Goal: Task Accomplishment & Management: Use online tool/utility

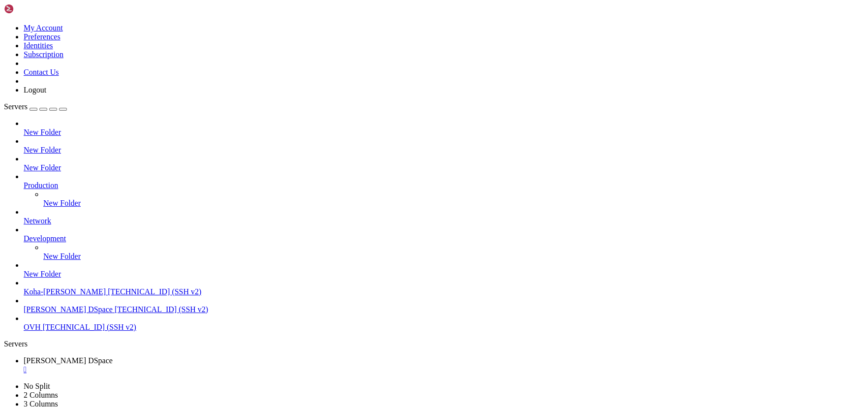
scroll to position [9855, 0]
click at [192, 365] on div "" at bounding box center [439, 369] width 831 height 9
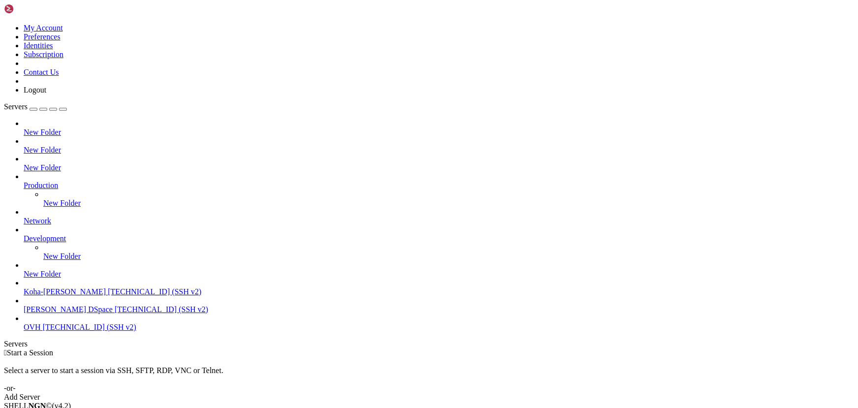
click at [58, 313] on span "[PERSON_NAME] DSpace" at bounding box center [68, 309] width 89 height 8
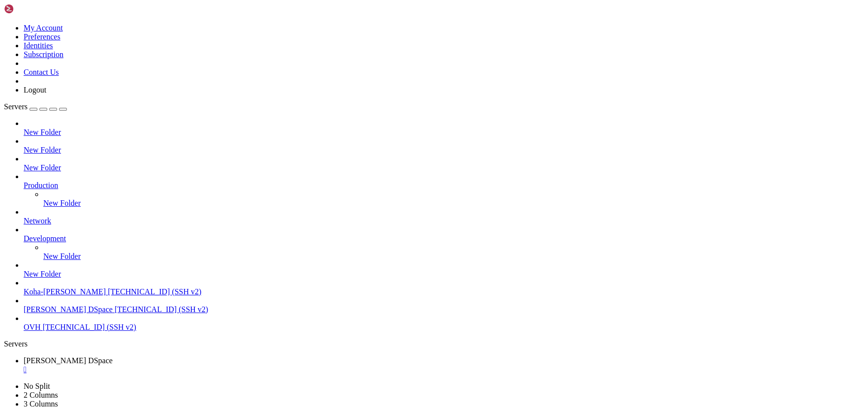
scroll to position [75, 0]
drag, startPoint x: 181, startPoint y: 778, endPoint x: 109, endPoint y: 775, distance: 72.4
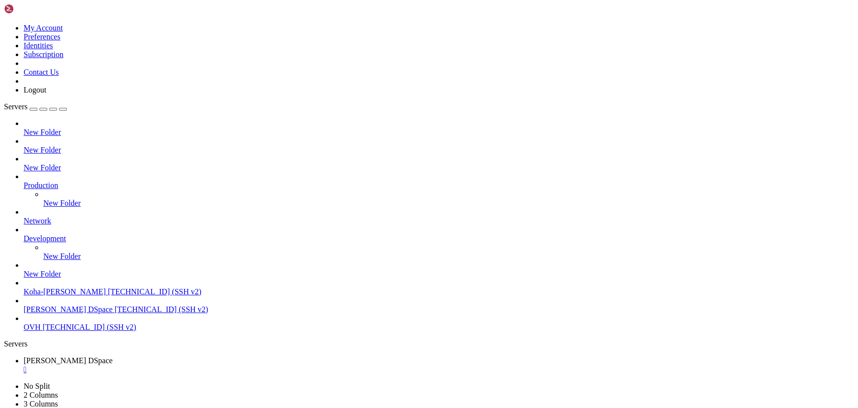
scroll to position [142, 0]
drag, startPoint x: 214, startPoint y: 682, endPoint x: 148, endPoint y: 674, distance: 66.9
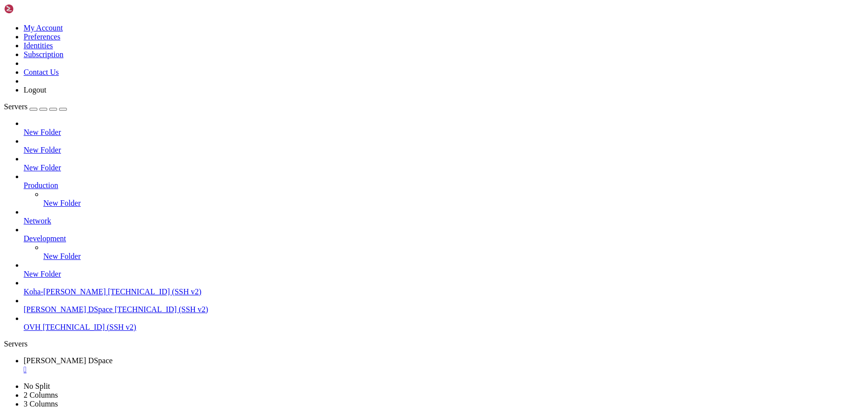
scroll to position [192, 0]
drag, startPoint x: 157, startPoint y: 772, endPoint x: 65, endPoint y: 768, distance: 92.6
drag, startPoint x: 245, startPoint y: 720, endPoint x: 172, endPoint y: 721, distance: 72.8
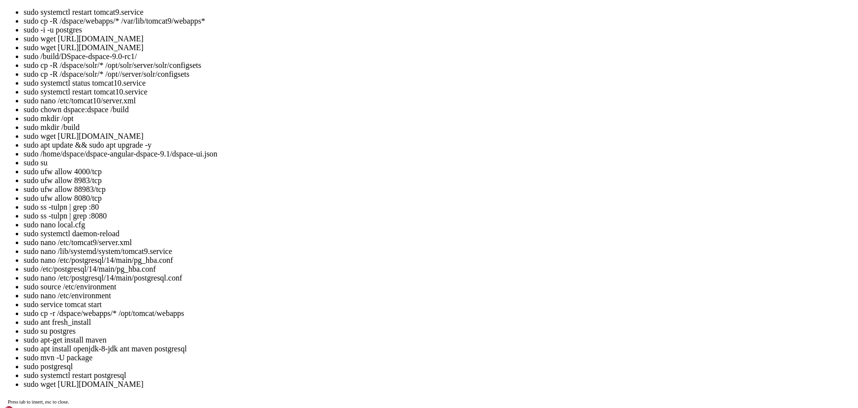
drag, startPoint x: 177, startPoint y: 1077, endPoint x: 126, endPoint y: 1069, distance: 51.8
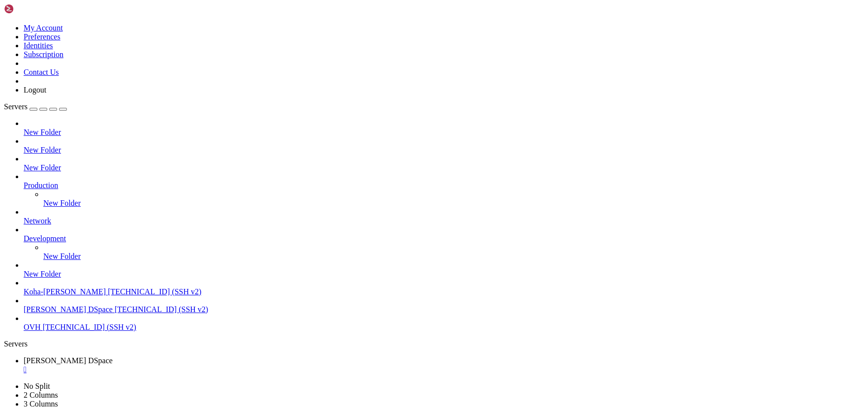
scroll to position [310, 0]
drag, startPoint x: 276, startPoint y: 821, endPoint x: 243, endPoint y: 834, distance: 35.4
drag, startPoint x: 196, startPoint y: 689, endPoint x: 126, endPoint y: 691, distance: 69.4
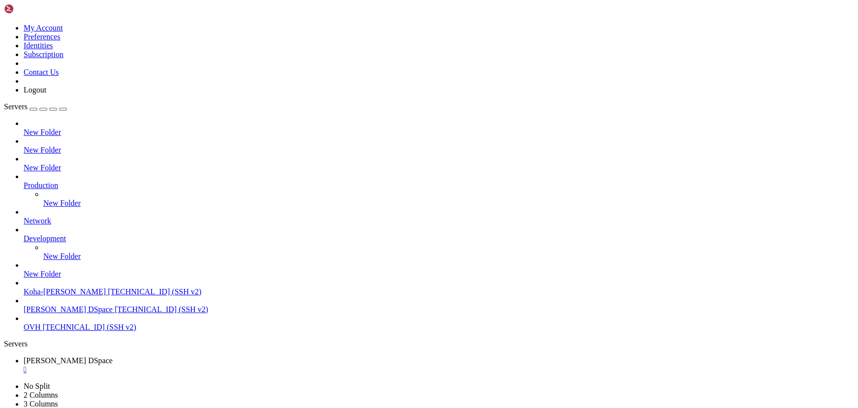
drag, startPoint x: 194, startPoint y: 737, endPoint x: 107, endPoint y: 727, distance: 87.6
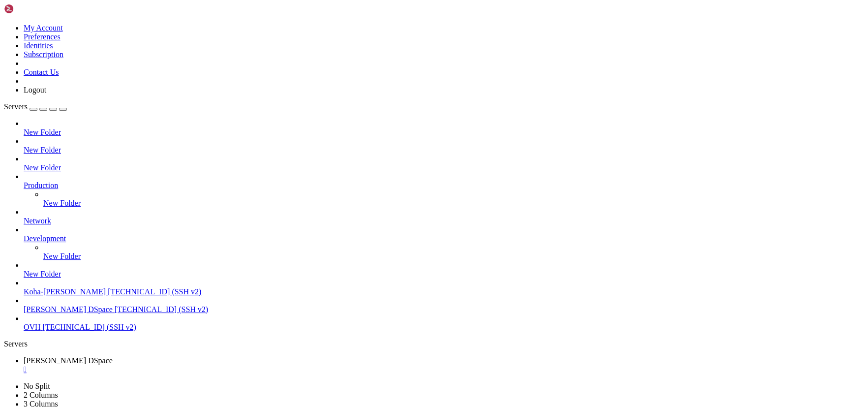
drag, startPoint x: 192, startPoint y: 760, endPoint x: 109, endPoint y: 754, distance: 83.3
drag, startPoint x: 232, startPoint y: 767, endPoint x: 157, endPoint y: 761, distance: 75.0
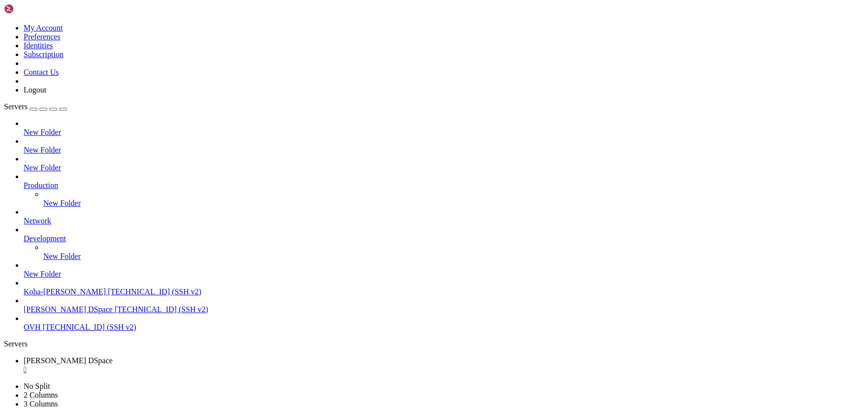
type input "/tmp/"
drag, startPoint x: 857, startPoint y: 296, endPoint x: 857, endPoint y: 259, distance: 36.4
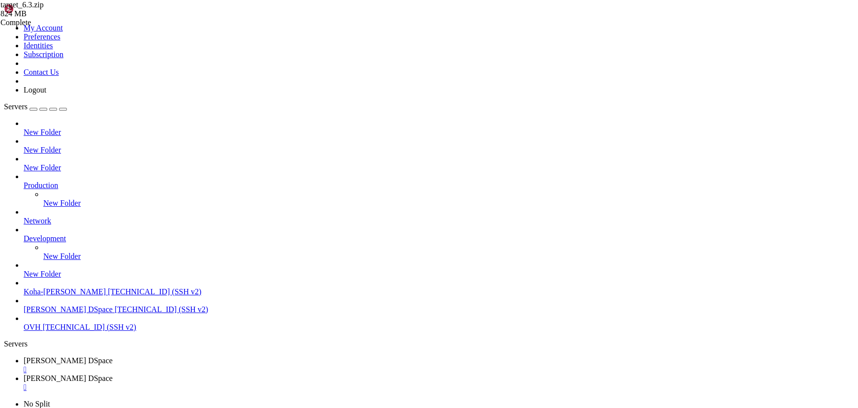
scroll to position [1088, 0]
click at [266, 383] on div "" at bounding box center [439, 387] width 831 height 9
drag, startPoint x: 104, startPoint y: 722, endPoint x: 72, endPoint y: 715, distance: 32.8
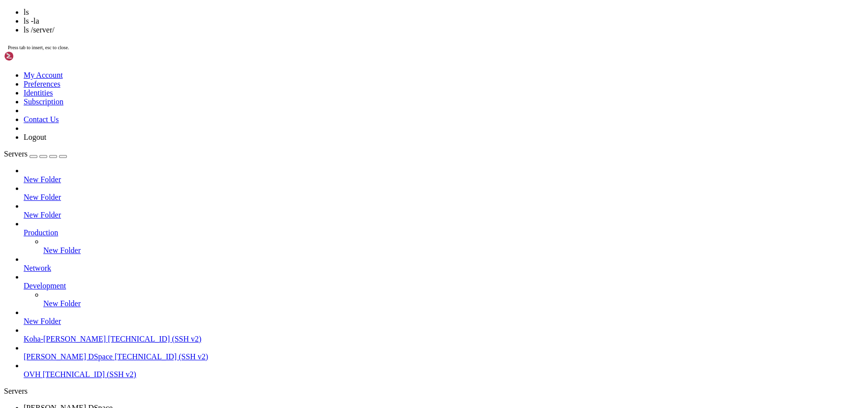
scroll to position [1137, 0]
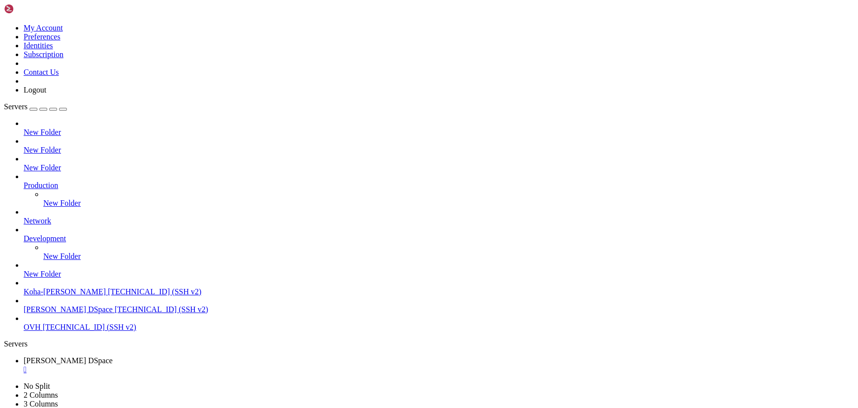
drag, startPoint x: 201, startPoint y: 831, endPoint x: 149, endPoint y: 839, distance: 53.2
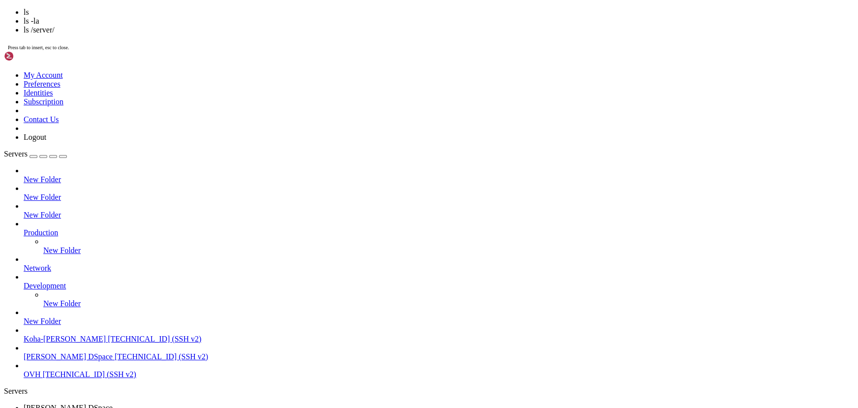
scroll to position [1162, 0]
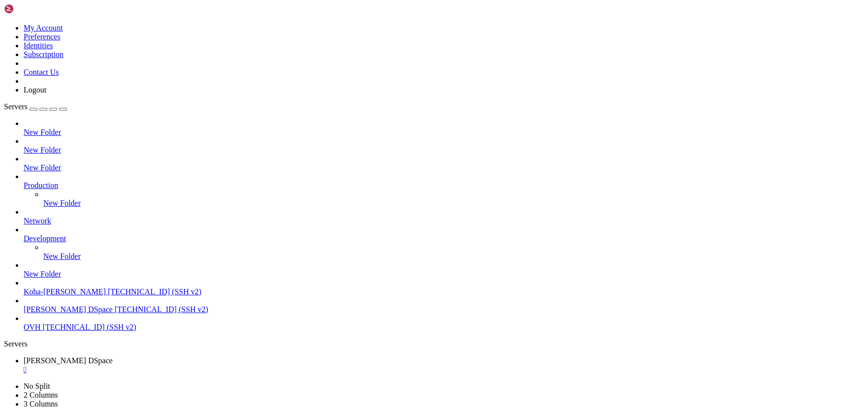
drag, startPoint x: 152, startPoint y: 774, endPoint x: 124, endPoint y: 766, distance: 28.7
drag, startPoint x: 76, startPoint y: 850, endPoint x: 126, endPoint y: 894, distance: 66.6
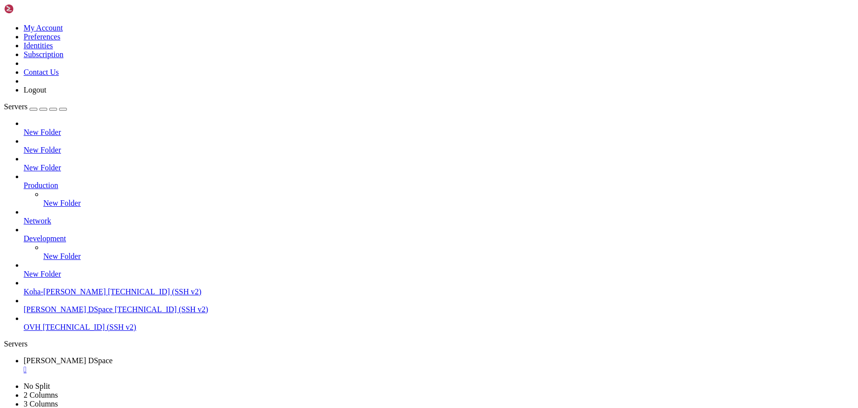
drag, startPoint x: 22, startPoint y: 849, endPoint x: 9, endPoint y: 847, distance: 13.4
drag, startPoint x: 179, startPoint y: 860, endPoint x: 150, endPoint y: 859, distance: 29.1
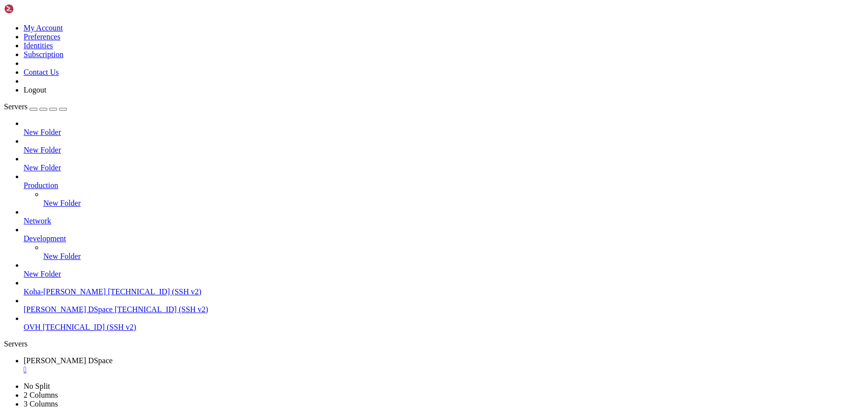
scroll to position [1347, 0]
drag, startPoint x: 200, startPoint y: 845, endPoint x: 134, endPoint y: 831, distance: 67.5
drag, startPoint x: 241, startPoint y: 729, endPoint x: 159, endPoint y: 734, distance: 82.3
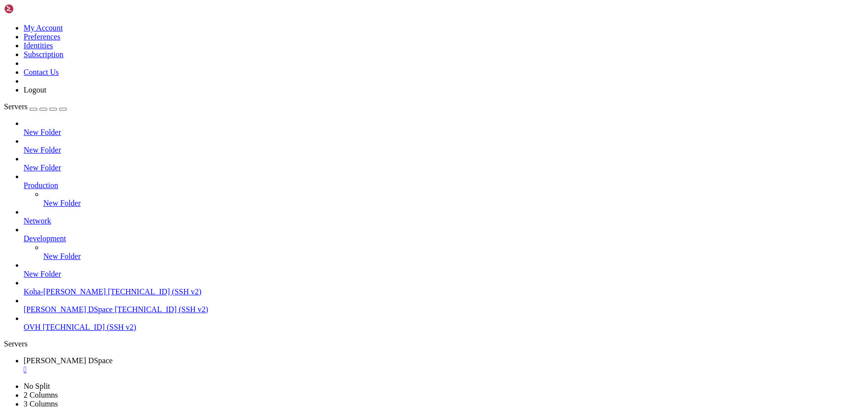
drag, startPoint x: 216, startPoint y: 768, endPoint x: 161, endPoint y: 756, distance: 55.3
drag, startPoint x: 305, startPoint y: 776, endPoint x: 243, endPoint y: 767, distance: 62.1
drag, startPoint x: 222, startPoint y: 740, endPoint x: 145, endPoint y: 728, distance: 78.6
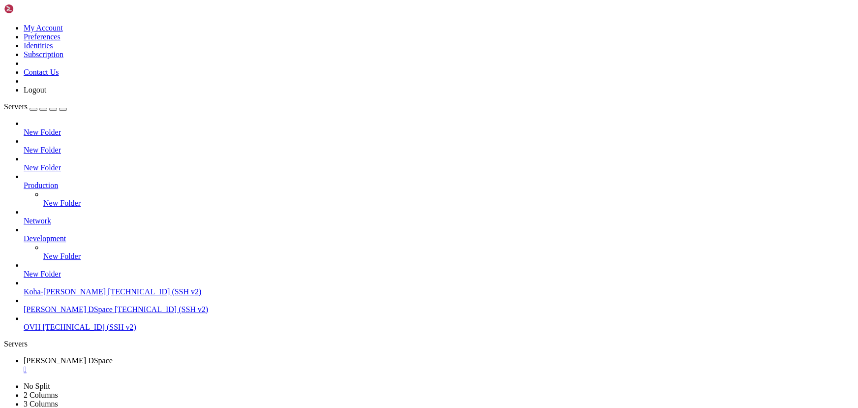
drag, startPoint x: 169, startPoint y: 778, endPoint x: 118, endPoint y: 771, distance: 51.1
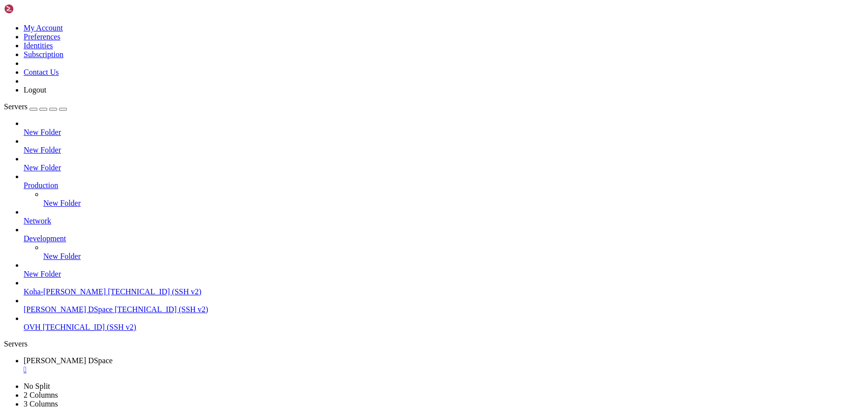
drag, startPoint x: 201, startPoint y: 775, endPoint x: 157, endPoint y: 770, distance: 44.0
drag, startPoint x: 194, startPoint y: 759, endPoint x: 141, endPoint y: 752, distance: 53.7
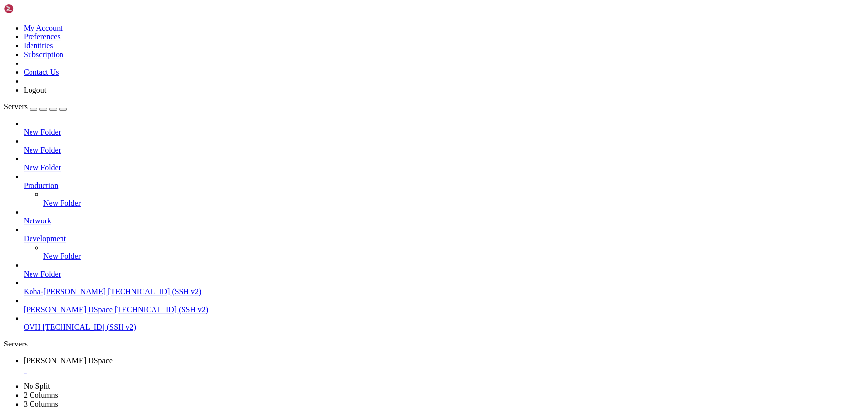
drag, startPoint x: 183, startPoint y: 761, endPoint x: 123, endPoint y: 759, distance: 60.6
drag, startPoint x: 193, startPoint y: 755, endPoint x: 99, endPoint y: 750, distance: 94.1
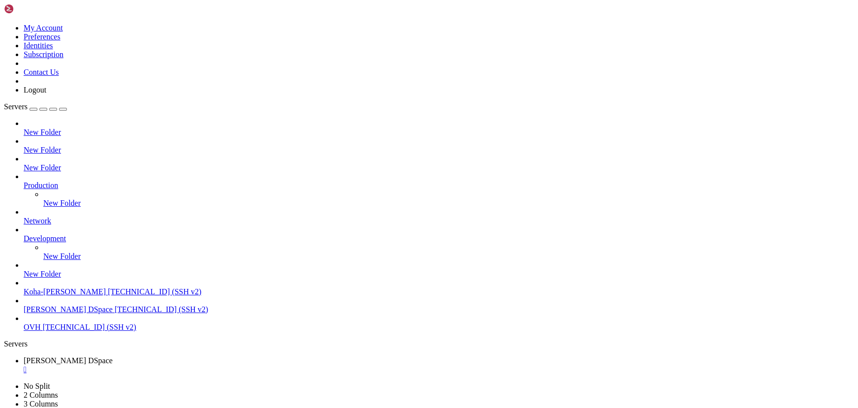
drag, startPoint x: 192, startPoint y: 838, endPoint x: 134, endPoint y: 825, distance: 59.4
drag, startPoint x: 184, startPoint y: 814, endPoint x: 122, endPoint y: 812, distance: 61.5
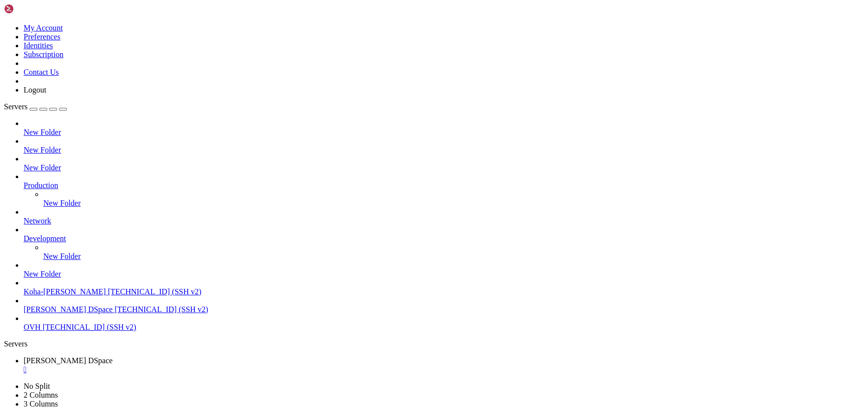
drag, startPoint x: 214, startPoint y: 726, endPoint x: 80, endPoint y: 725, distance: 134.3
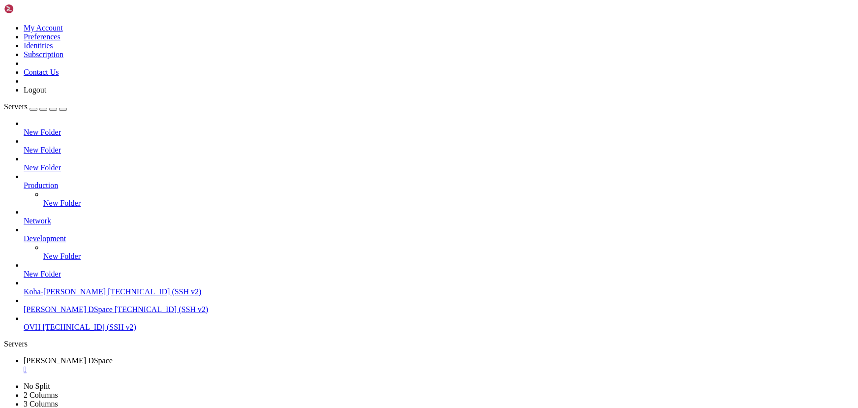
drag, startPoint x: 168, startPoint y: 778, endPoint x: 130, endPoint y: 775, distance: 38.5
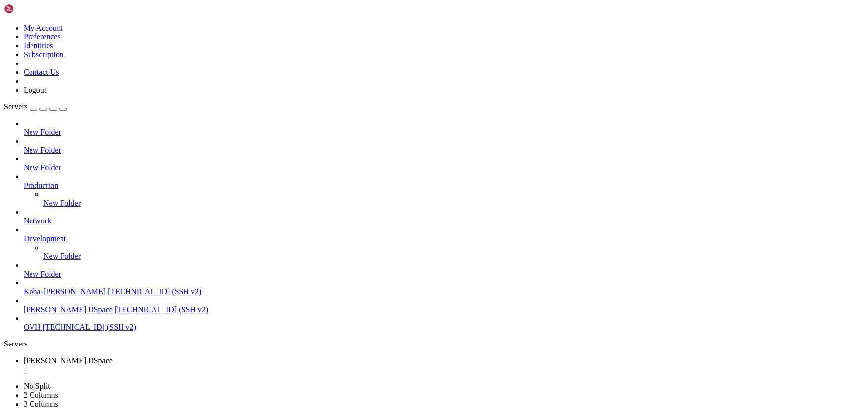
drag, startPoint x: 241, startPoint y: 748, endPoint x: 170, endPoint y: 746, distance: 71.4
drag, startPoint x: 220, startPoint y: 722, endPoint x: 177, endPoint y: 724, distance: 43.4
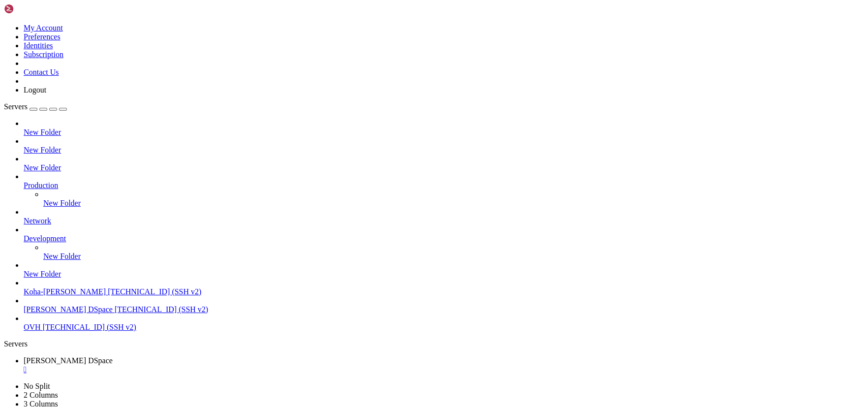
scroll to position [38055, 0]
drag, startPoint x: 29, startPoint y: 723, endPoint x: 502, endPoint y: 724, distance: 472.9
copy x-row "[java] [DATE] 12:12:09,155 WARN org.apache.commons.configuration.DefaultConfigu…"
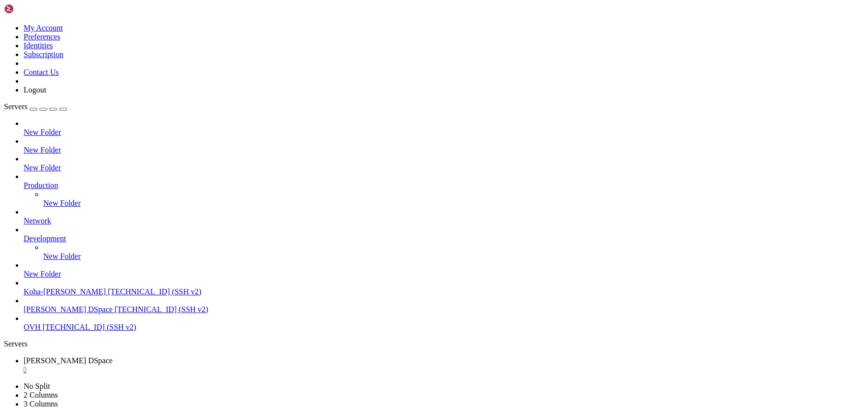
drag, startPoint x: 475, startPoint y: 732, endPoint x: 123, endPoint y: 773, distance: 354.8
drag, startPoint x: 285, startPoint y: 784, endPoint x: 233, endPoint y: 779, distance: 52.4
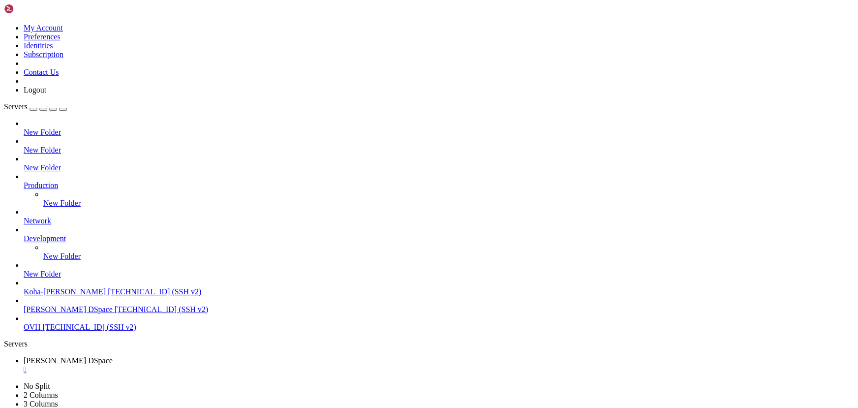
drag, startPoint x: 160, startPoint y: 708, endPoint x: 121, endPoint y: 707, distance: 39.4
drag, startPoint x: 249, startPoint y: 725, endPoint x: 130, endPoint y: 718, distance: 119.3
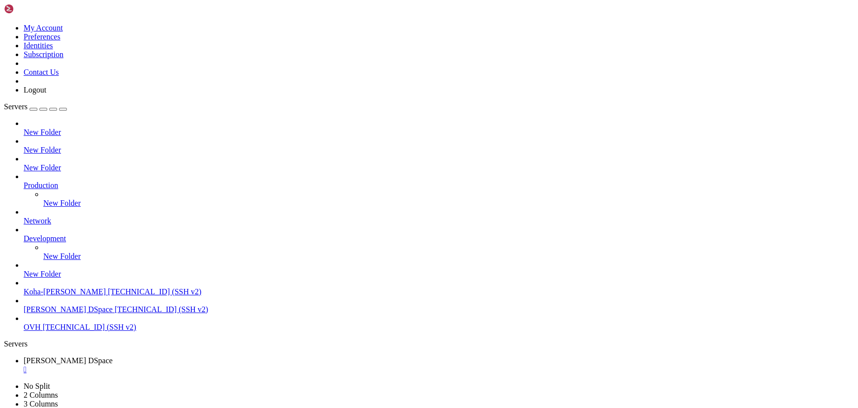
scroll to position [39151, 0]
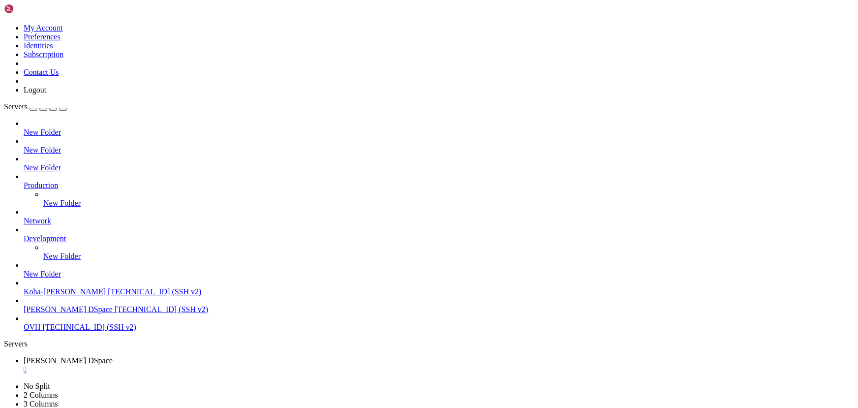
drag, startPoint x: 331, startPoint y: 765, endPoint x: 199, endPoint y: 756, distance: 132.2
drag, startPoint x: 150, startPoint y: 720, endPoint x: 110, endPoint y: 715, distance: 39.7
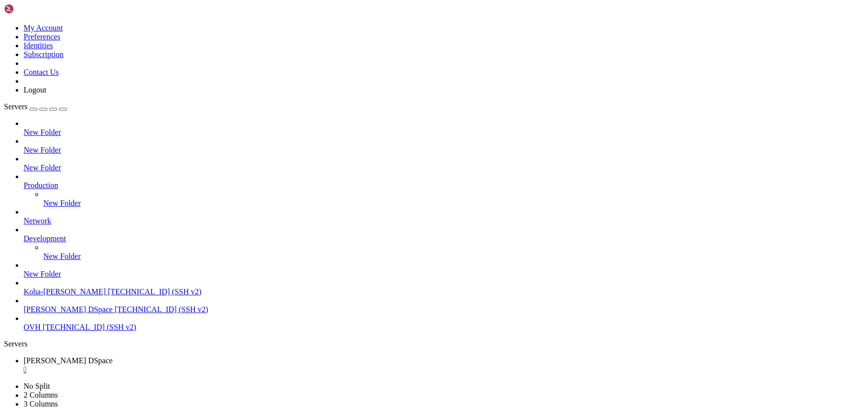
scroll to position [45567, 0]
drag, startPoint x: 179, startPoint y: 794, endPoint x: 94, endPoint y: 783, distance: 85.3
drag, startPoint x: 124, startPoint y: 743, endPoint x: 99, endPoint y: 740, distance: 25.3
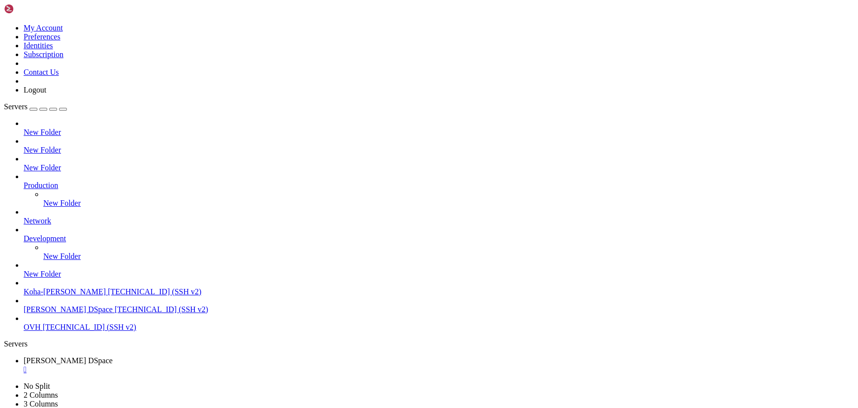
drag, startPoint x: 173, startPoint y: 625, endPoint x: 126, endPoint y: 634, distance: 48.2
drag, startPoint x: 51, startPoint y: 572, endPoint x: 209, endPoint y: 594, distance: 159.5
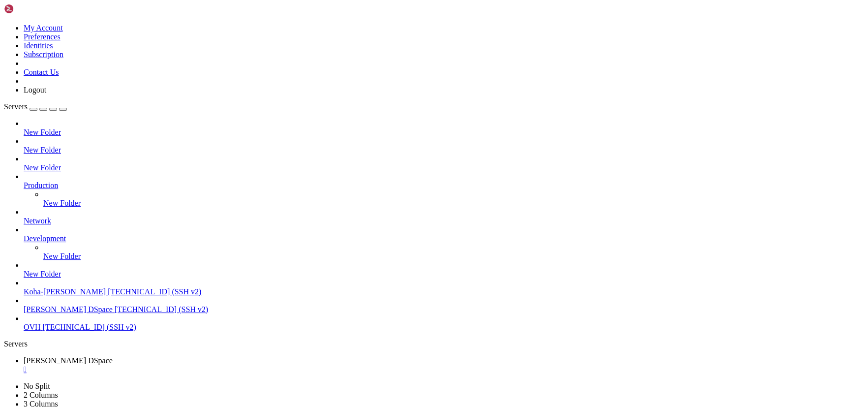
drag, startPoint x: 173, startPoint y: 692, endPoint x: 119, endPoint y: 685, distance: 54.1
drag, startPoint x: 196, startPoint y: 778, endPoint x: 59, endPoint y: 753, distance: 139.7
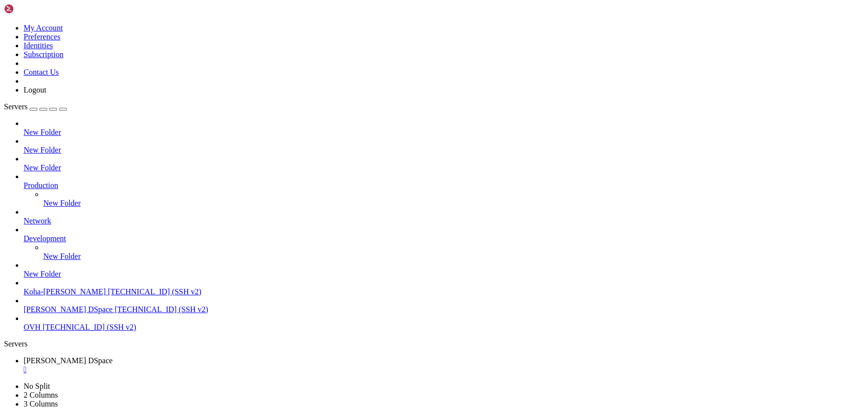
drag, startPoint x: 144, startPoint y: 651, endPoint x: 116, endPoint y: 644, distance: 28.3
drag, startPoint x: 142, startPoint y: 686, endPoint x: 100, endPoint y: 688, distance: 41.9
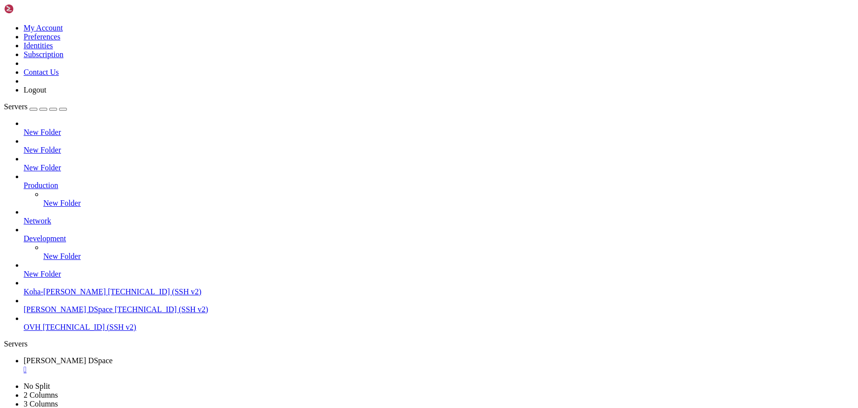
drag, startPoint x: 154, startPoint y: 712, endPoint x: 111, endPoint y: 709, distance: 42.4
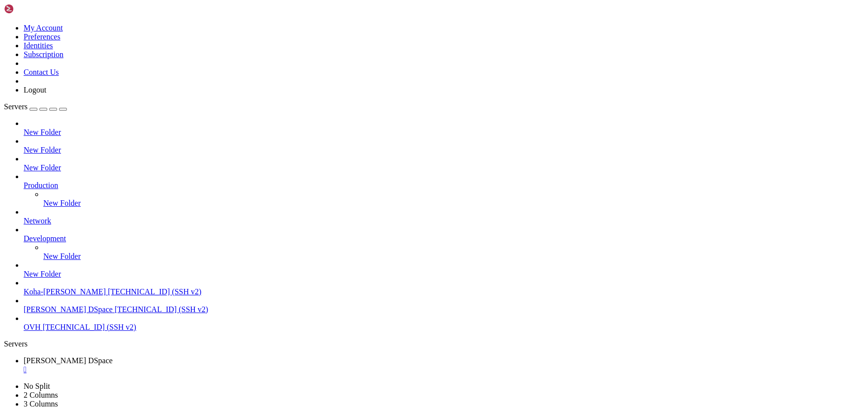
drag, startPoint x: 146, startPoint y: 734, endPoint x: 104, endPoint y: 730, distance: 42.5
drag, startPoint x: 162, startPoint y: 765, endPoint x: 124, endPoint y: 755, distance: 38.7
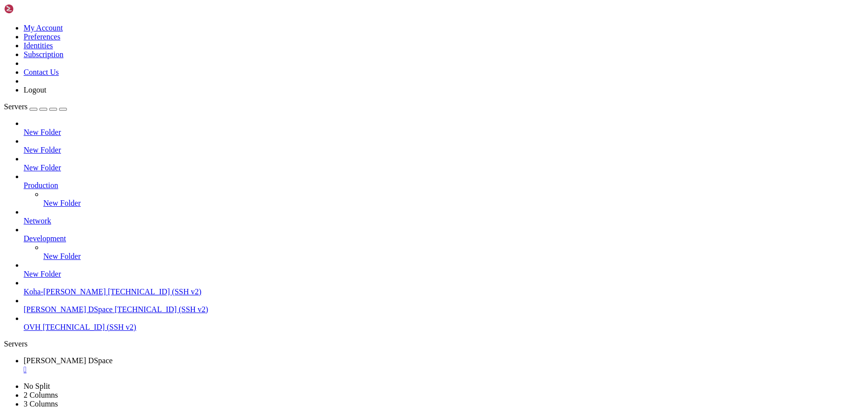
scroll to position [45450, 0]
drag, startPoint x: 169, startPoint y: 698, endPoint x: 117, endPoint y: 693, distance: 52.9
drag, startPoint x: 173, startPoint y: 789, endPoint x: 114, endPoint y: 782, distance: 59.0
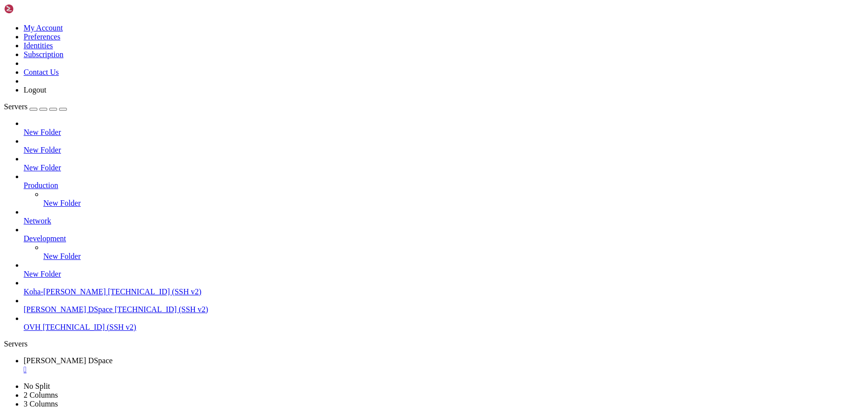
drag, startPoint x: 187, startPoint y: 662, endPoint x: 135, endPoint y: 658, distance: 52.3
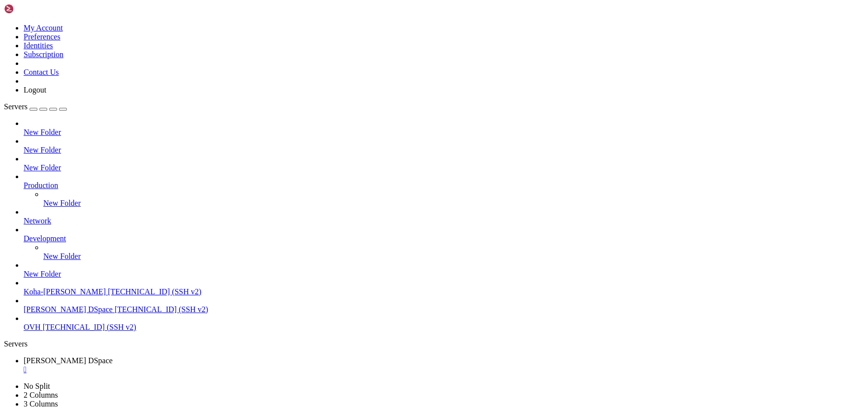
type input "/tmp/"
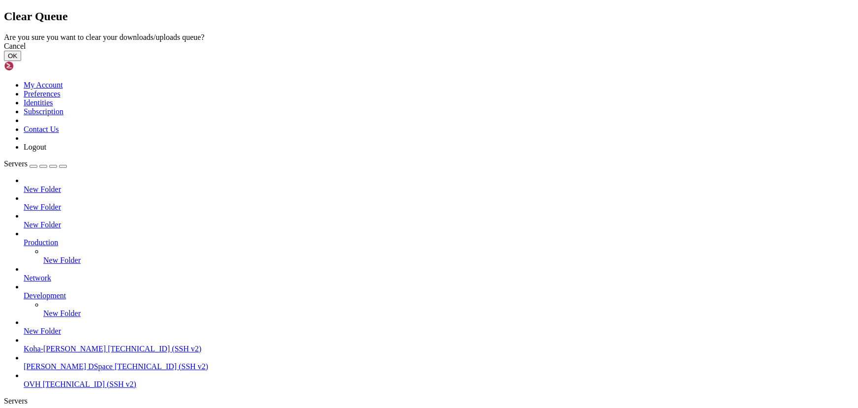
click at [21, 61] on button "OK" at bounding box center [12, 56] width 17 height 10
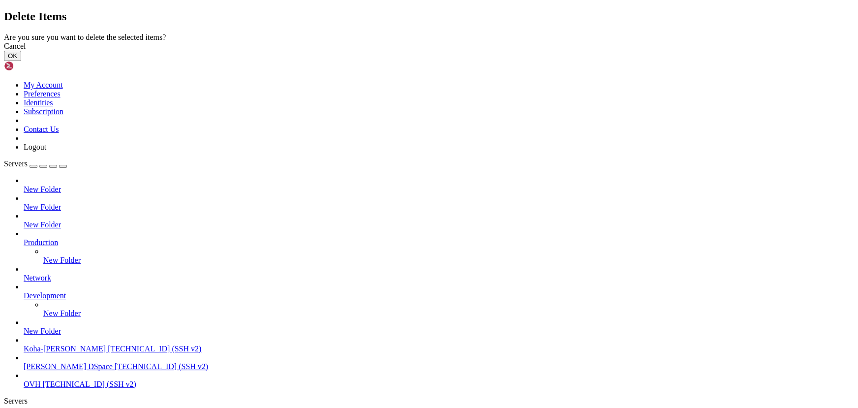
click at [21, 61] on button "OK" at bounding box center [12, 56] width 17 height 10
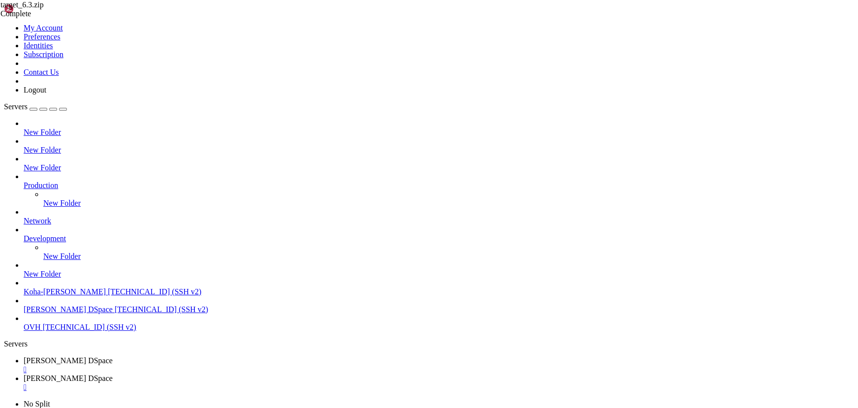
click at [113, 356] on span "[PERSON_NAME] DSpace" at bounding box center [68, 360] width 89 height 8
drag, startPoint x: 155, startPoint y: 740, endPoint x: 142, endPoint y: 737, distance: 13.0
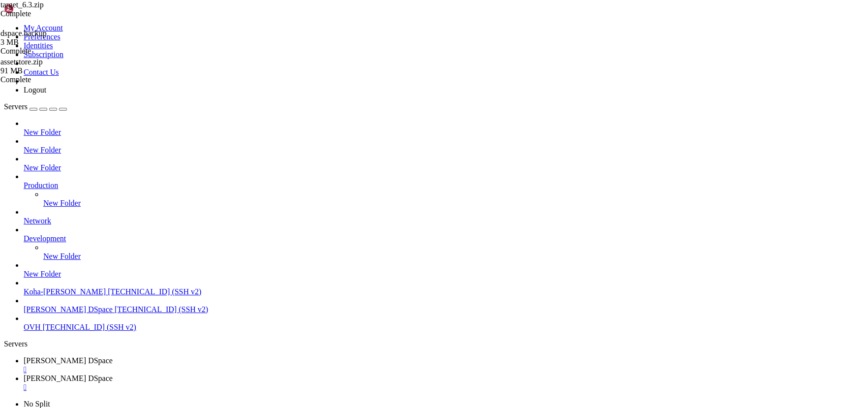
drag, startPoint x: 235, startPoint y: 791, endPoint x: 176, endPoint y: 781, distance: 60.4
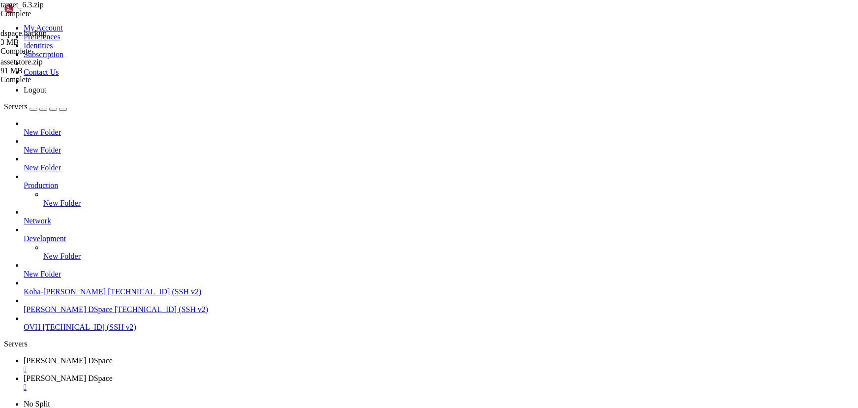
drag, startPoint x: 259, startPoint y: 816, endPoint x: 195, endPoint y: 804, distance: 64.7
drag, startPoint x: 214, startPoint y: 808, endPoint x: 157, endPoint y: 801, distance: 57.1
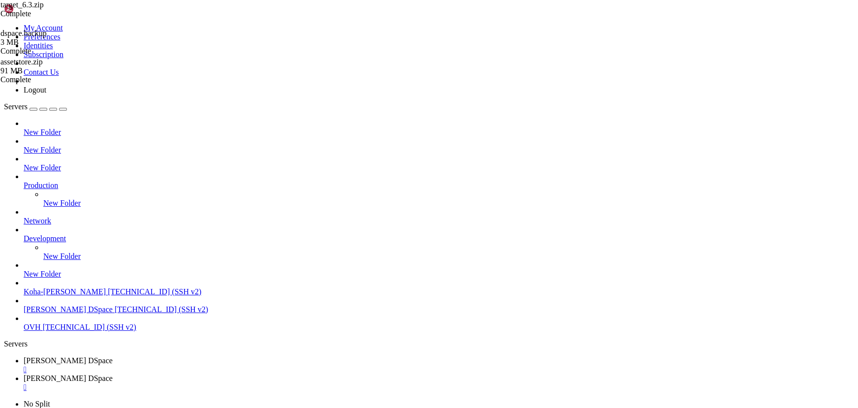
scroll to position [55213, 0]
drag, startPoint x: 160, startPoint y: 716, endPoint x: 120, endPoint y: 715, distance: 39.9
drag, startPoint x: 212, startPoint y: 762, endPoint x: 160, endPoint y: 763, distance: 51.2
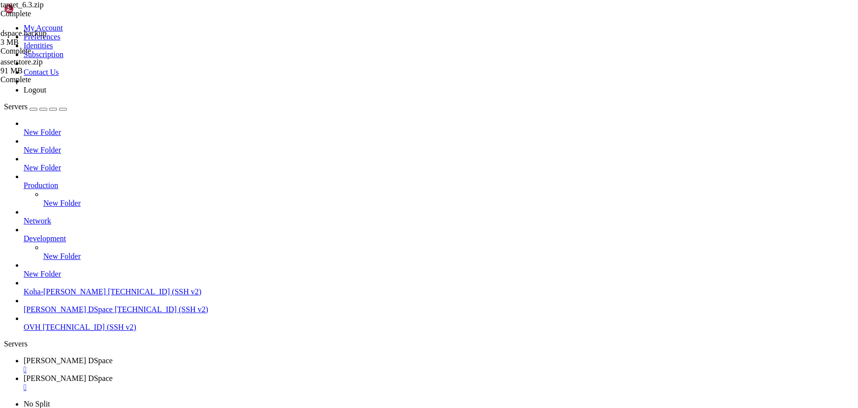
drag, startPoint x: 260, startPoint y: 809, endPoint x: 198, endPoint y: 804, distance: 62.2
drag, startPoint x: 219, startPoint y: 784, endPoint x: 169, endPoint y: 786, distance: 50.2
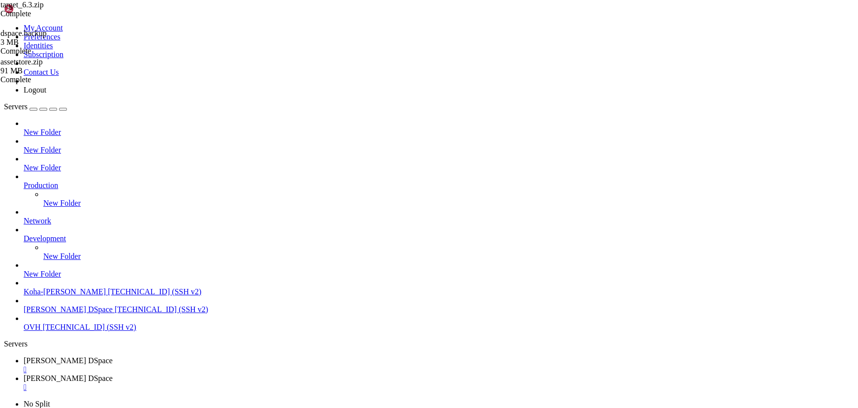
drag, startPoint x: 194, startPoint y: 801, endPoint x: 132, endPoint y: 797, distance: 62.7
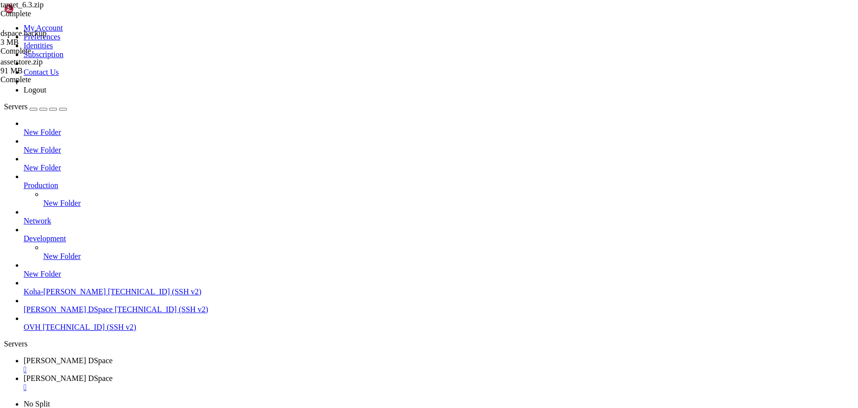
drag, startPoint x: 238, startPoint y: 774, endPoint x: 157, endPoint y: 769, distance: 80.4
drag, startPoint x: 170, startPoint y: 735, endPoint x: 138, endPoint y: 738, distance: 32.1
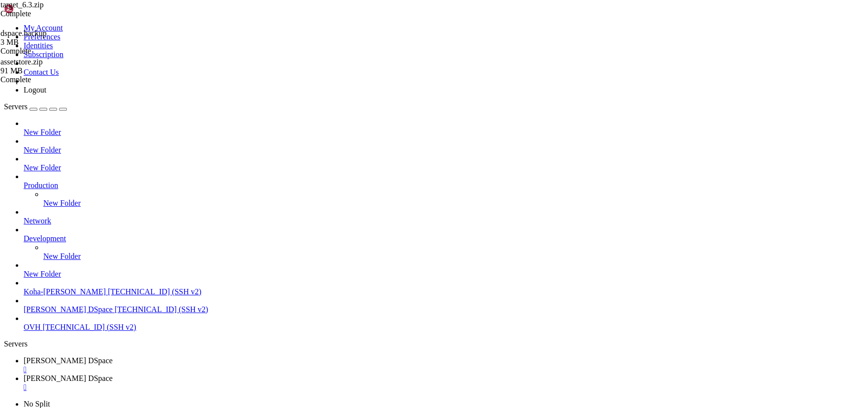
drag, startPoint x: 203, startPoint y: 871, endPoint x: 8, endPoint y: 863, distance: 194.6
drag, startPoint x: 27, startPoint y: 867, endPoint x: 230, endPoint y: 690, distance: 269.3
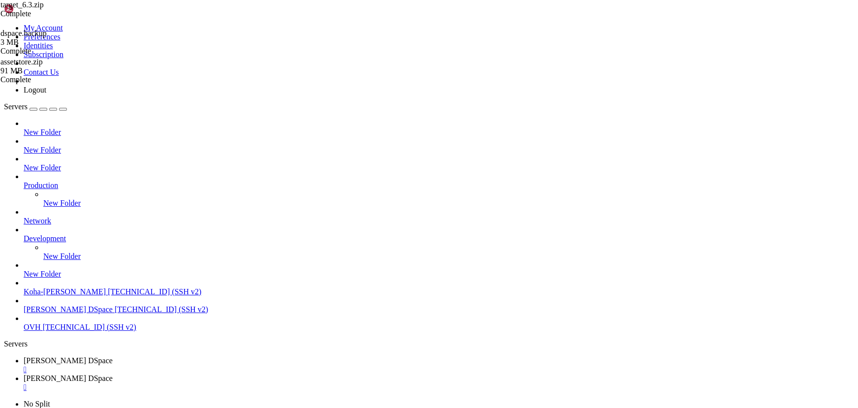
drag, startPoint x: 214, startPoint y: 740, endPoint x: 127, endPoint y: 724, distance: 88.5
drag, startPoint x: 173, startPoint y: 764, endPoint x: 110, endPoint y: 754, distance: 63.8
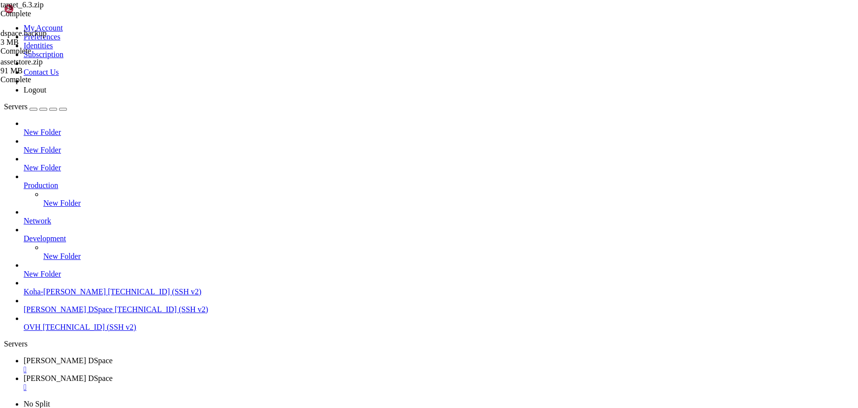
drag, startPoint x: 166, startPoint y: 740, endPoint x: 100, endPoint y: 733, distance: 66.8
drag, startPoint x: 278, startPoint y: 876, endPoint x: 7, endPoint y: 869, distance: 270.3
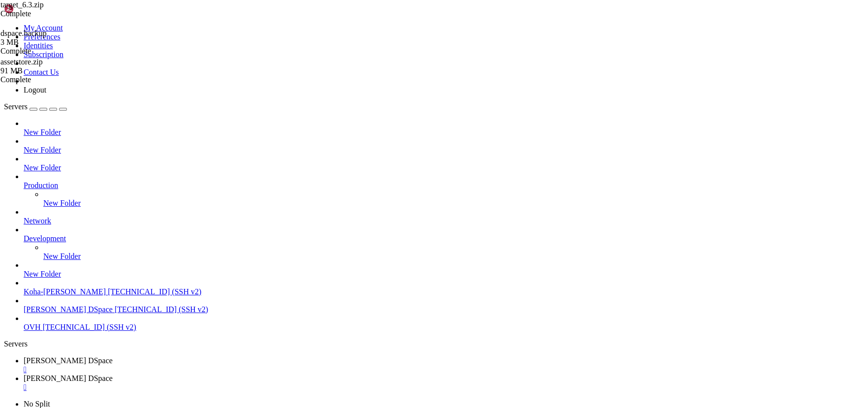
scroll to position [74797, 0]
drag, startPoint x: 95, startPoint y: 870, endPoint x: 330, endPoint y: 810, distance: 242.0
drag, startPoint x: 190, startPoint y: 711, endPoint x: 145, endPoint y: 704, distance: 46.4
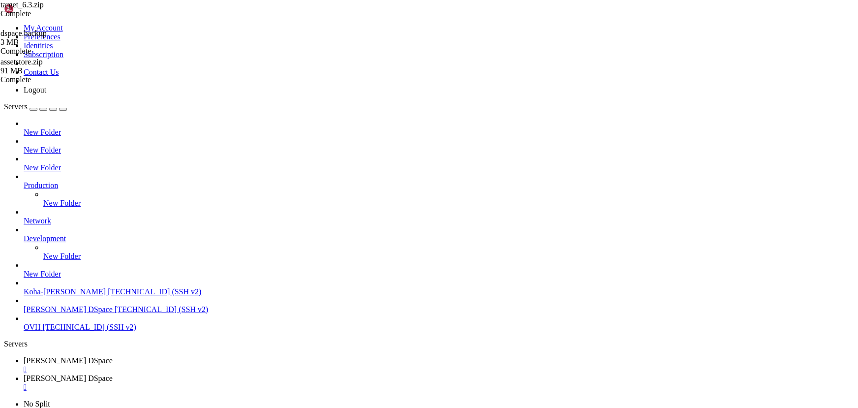
drag, startPoint x: 143, startPoint y: 743, endPoint x: 134, endPoint y: 745, distance: 8.5
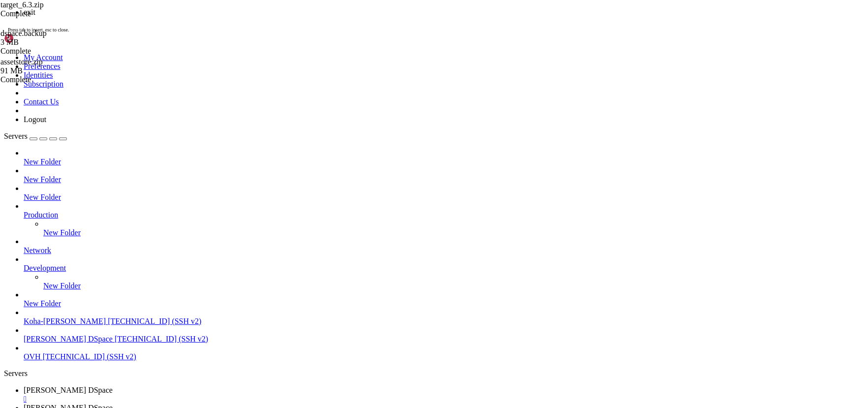
scroll to position [74855, 0]
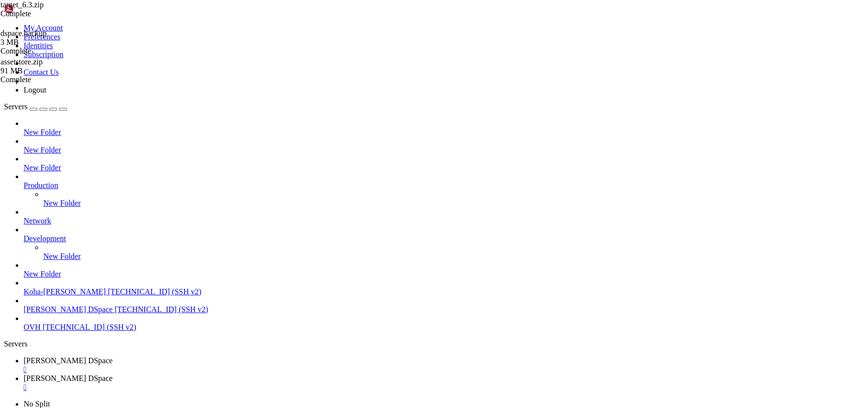
scroll to position [74863, 0]
drag, startPoint x: 179, startPoint y: 737, endPoint x: 95, endPoint y: 735, distance: 83.7
drag, startPoint x: 160, startPoint y: 755, endPoint x: 99, endPoint y: 742, distance: 62.4
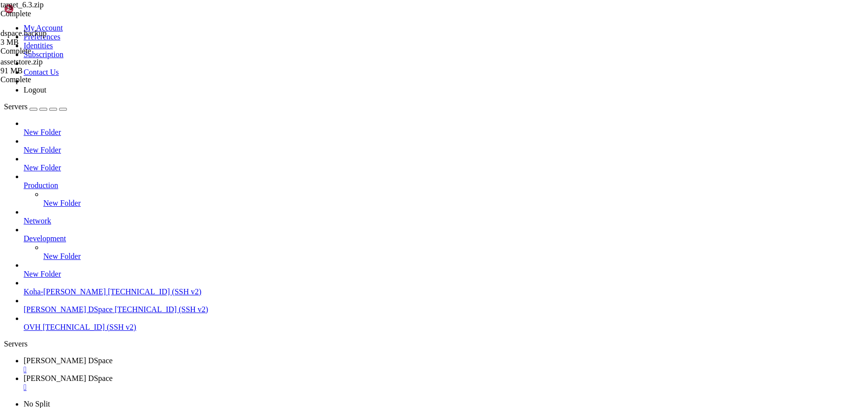
drag, startPoint x: 193, startPoint y: 739, endPoint x: 67, endPoint y: 737, distance: 126.0
drag, startPoint x: 170, startPoint y: 745, endPoint x: 124, endPoint y: 748, distance: 45.9
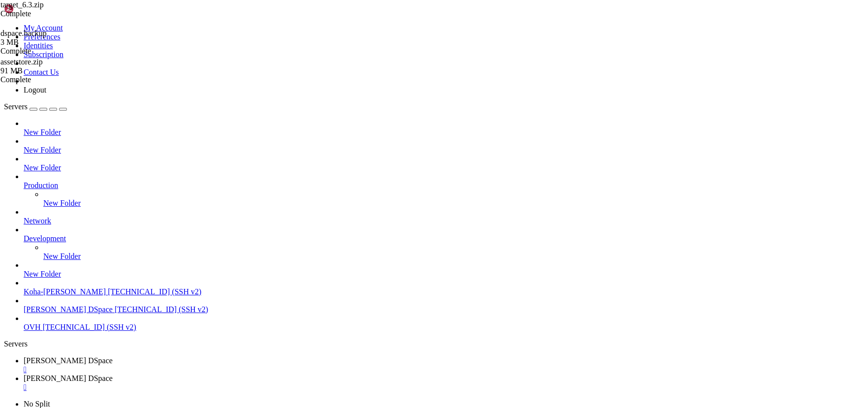
drag, startPoint x: 194, startPoint y: 776, endPoint x: 129, endPoint y: 778, distance: 65.0
drag, startPoint x: 246, startPoint y: 779, endPoint x: 123, endPoint y: 778, distance: 123.5
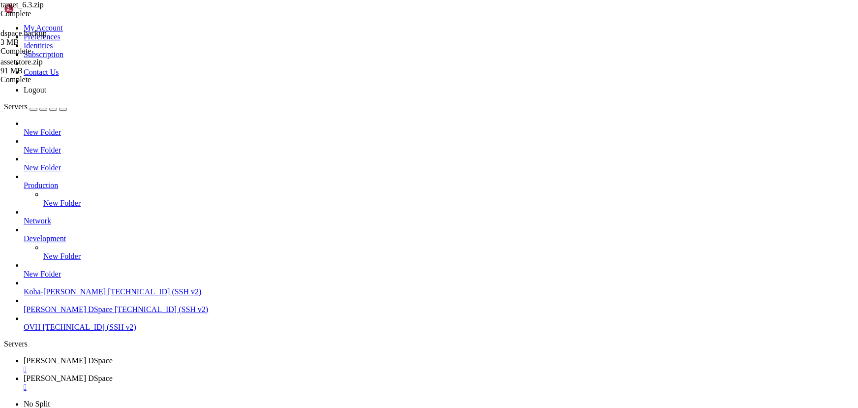
drag, startPoint x: 194, startPoint y: 820, endPoint x: 52, endPoint y: 801, distance: 144.0
drag, startPoint x: 210, startPoint y: 810, endPoint x: 132, endPoint y: 810, distance: 78.2
drag, startPoint x: 183, startPoint y: 862, endPoint x: 168, endPoint y: 860, distance: 14.9
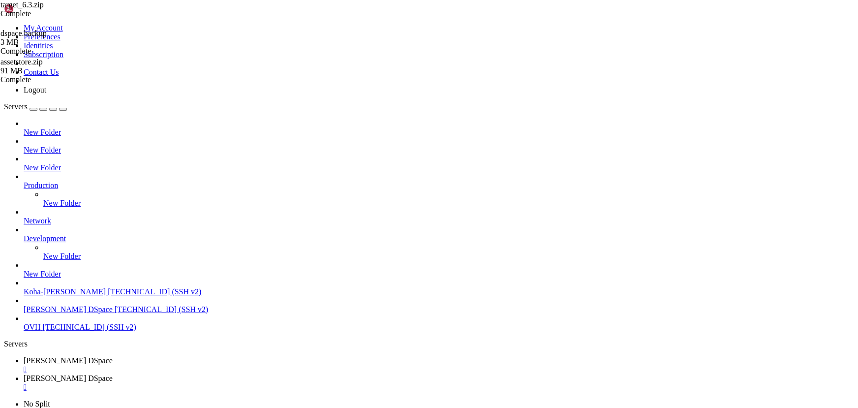
drag, startPoint x: 8, startPoint y: 629, endPoint x: 232, endPoint y: 632, distance: 223.9
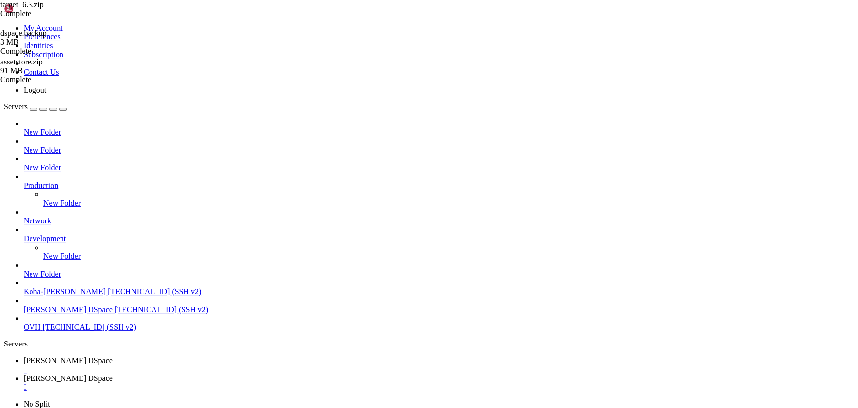
drag, startPoint x: 146, startPoint y: 780, endPoint x: 90, endPoint y: 769, distance: 57.2
drag, startPoint x: 149, startPoint y: 681, endPoint x: 104, endPoint y: 674, distance: 44.8
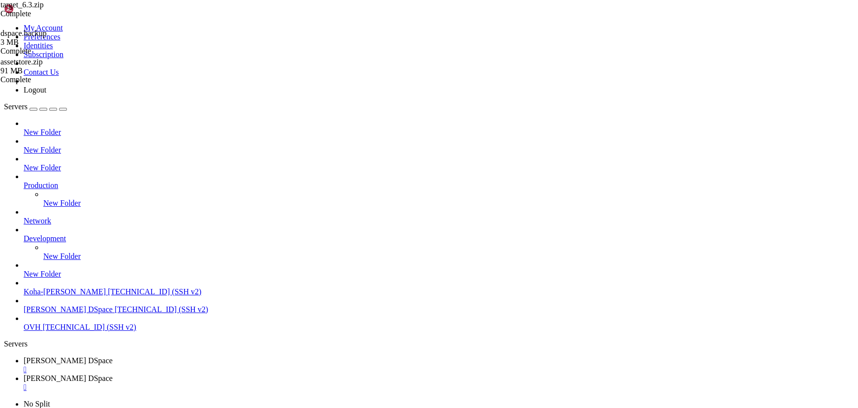
drag, startPoint x: 153, startPoint y: 689, endPoint x: 75, endPoint y: 682, distance: 78.6
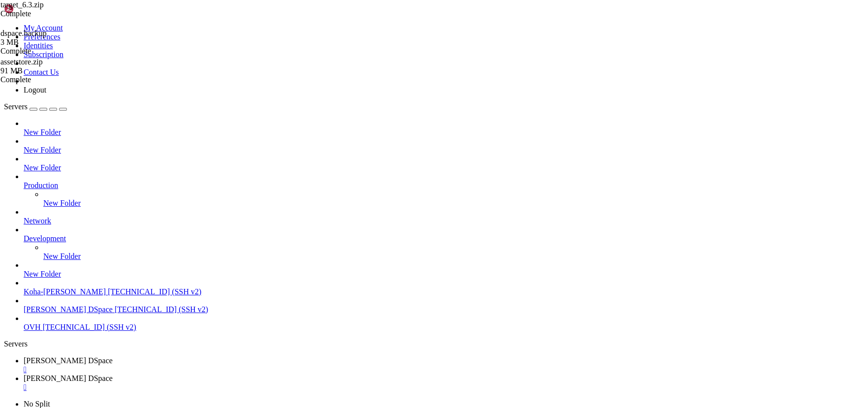
drag, startPoint x: 141, startPoint y: 698, endPoint x: 77, endPoint y: 698, distance: 63.5
drag, startPoint x: 138, startPoint y: 680, endPoint x: 87, endPoint y: 673, distance: 51.6
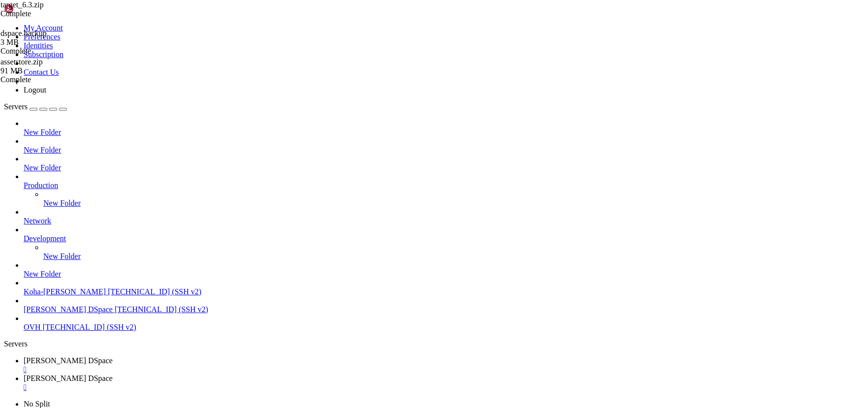
scroll to position [112726, 0]
drag, startPoint x: 106, startPoint y: 730, endPoint x: 88, endPoint y: 730, distance: 18.7
drag, startPoint x: 203, startPoint y: 756, endPoint x: 173, endPoint y: 754, distance: 30.1
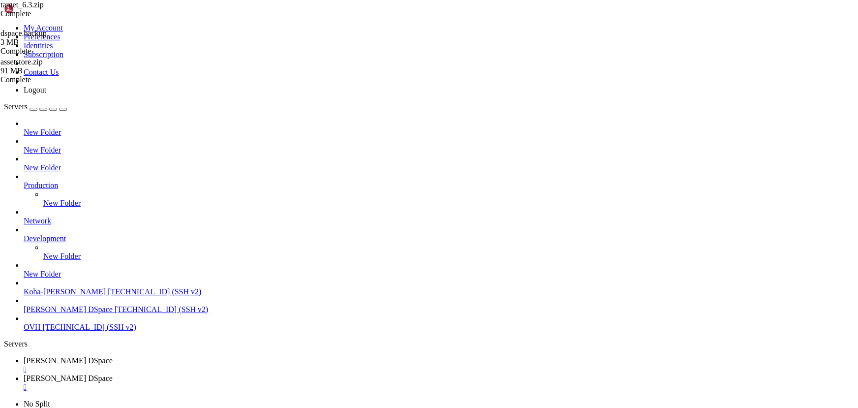
drag, startPoint x: 168, startPoint y: 729, endPoint x: 119, endPoint y: 722, distance: 49.3
drag, startPoint x: 188, startPoint y: 742, endPoint x: 70, endPoint y: 724, distance: 119.4
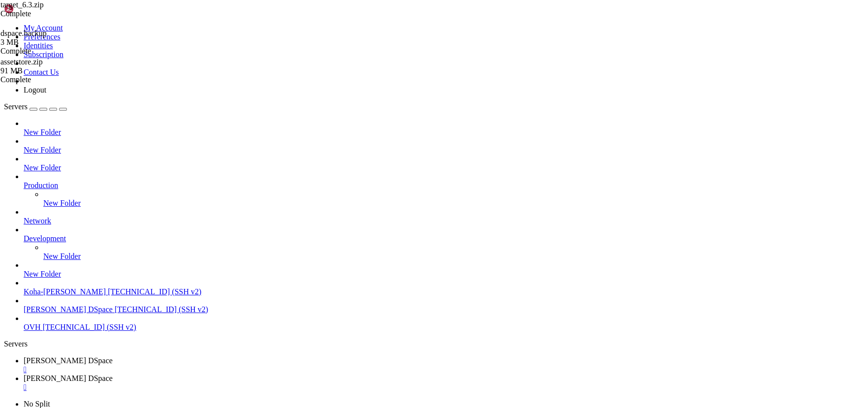
drag, startPoint x: 109, startPoint y: 652, endPoint x: 86, endPoint y: 646, distance: 24.0
drag, startPoint x: 170, startPoint y: 725, endPoint x: 112, endPoint y: 714, distance: 59.2
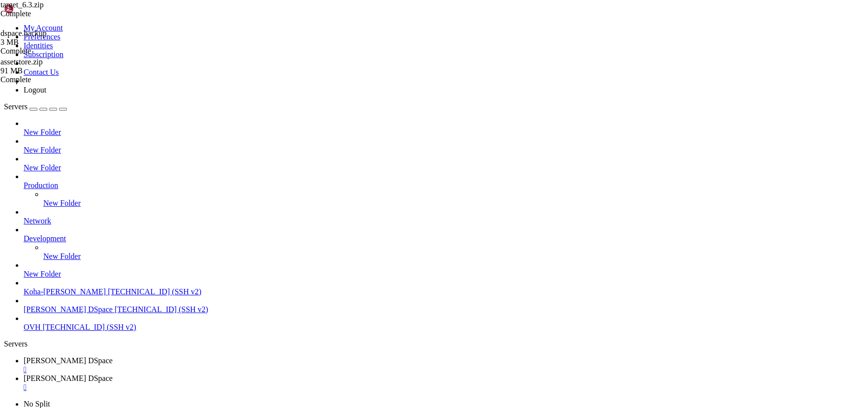
drag, startPoint x: 141, startPoint y: 750, endPoint x: 109, endPoint y: 737, distance: 34.2
drag, startPoint x: 159, startPoint y: 655, endPoint x: 104, endPoint y: 655, distance: 54.6
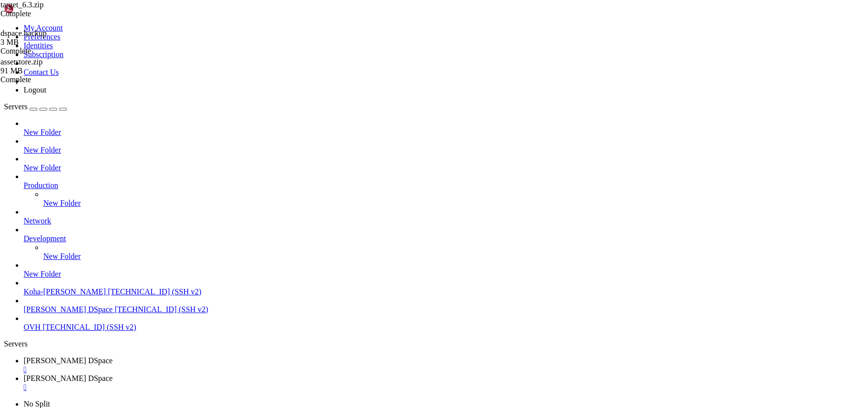
scroll to position [117444, 0]
drag, startPoint x: 189, startPoint y: 733, endPoint x: 128, endPoint y: 729, distance: 61.6
drag, startPoint x: 173, startPoint y: 709, endPoint x: 82, endPoint y: 696, distance: 92.4
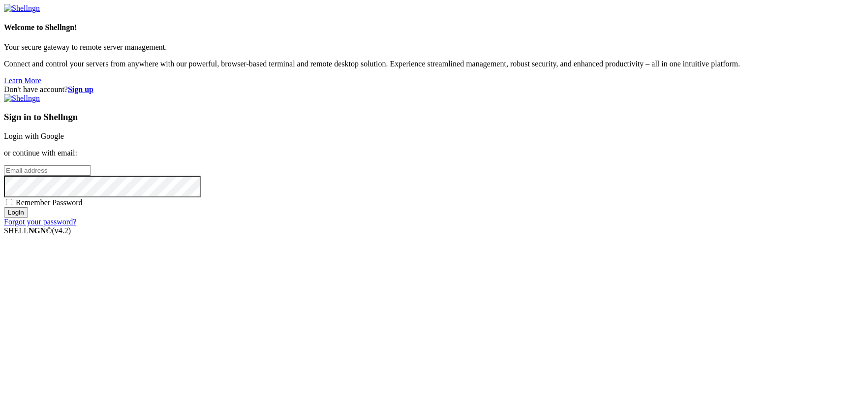
click at [206, 85] on div "Welcome to Shellngn! Your secure gateway to remote server management. Connect a…" at bounding box center [429, 54] width 850 height 62
click at [64, 140] on link "Login with Google" at bounding box center [34, 136] width 60 height 8
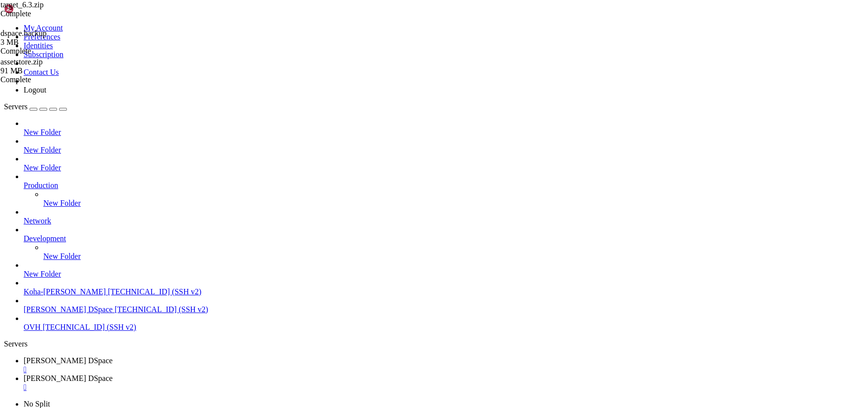
scroll to position [119611, 0]
drag, startPoint x: 141, startPoint y: 663, endPoint x: 92, endPoint y: 654, distance: 49.6
drag, startPoint x: 162, startPoint y: 692, endPoint x: 112, endPoint y: 690, distance: 49.7
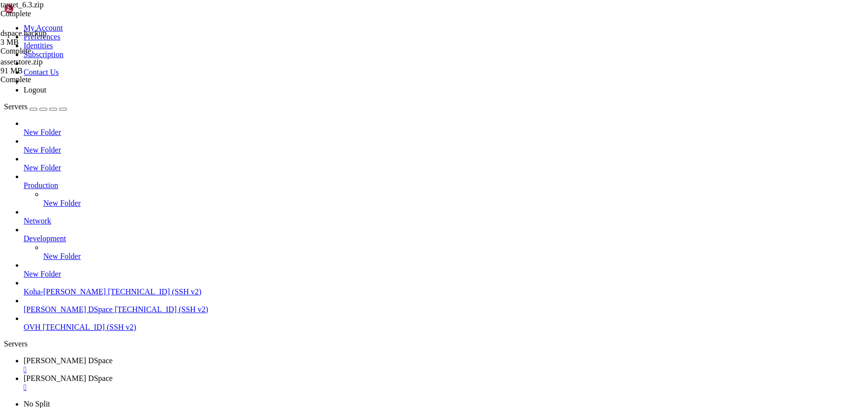
drag, startPoint x: 163, startPoint y: 726, endPoint x: 118, endPoint y: 724, distance: 44.8
drag, startPoint x: 99, startPoint y: 848, endPoint x: 221, endPoint y: 873, distance: 124.7
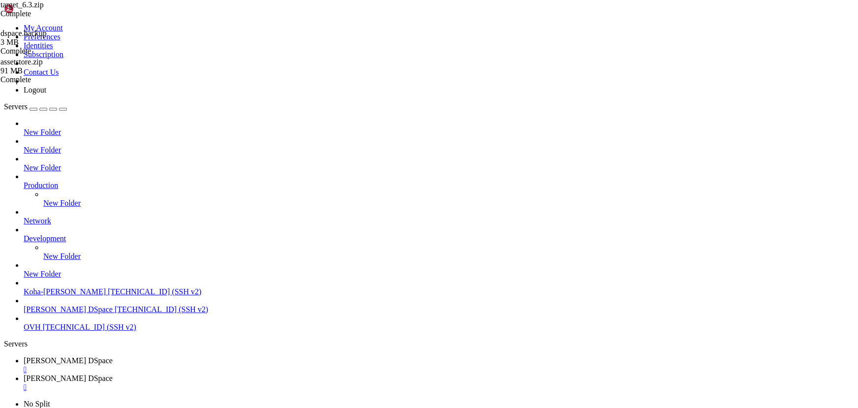
scroll to position [351906, 0]
drag, startPoint x: 241, startPoint y: 851, endPoint x: 202, endPoint y: 848, distance: 39.4
drag, startPoint x: 152, startPoint y: 751, endPoint x: 99, endPoint y: 742, distance: 53.5
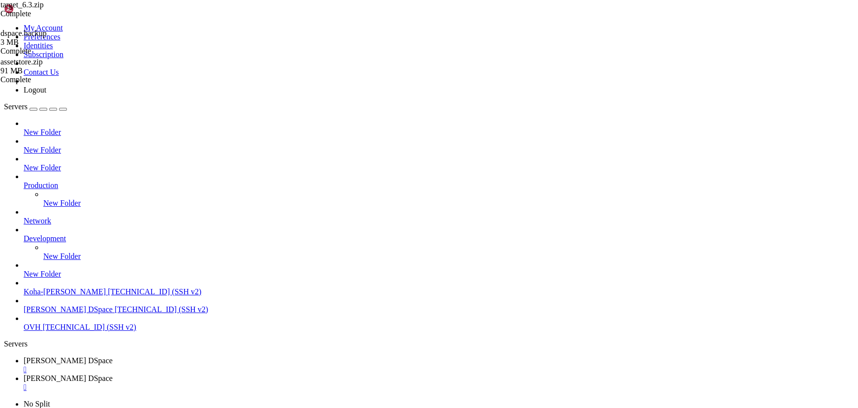
click at [113, 374] on span "[PERSON_NAME] DSpace" at bounding box center [68, 378] width 89 height 8
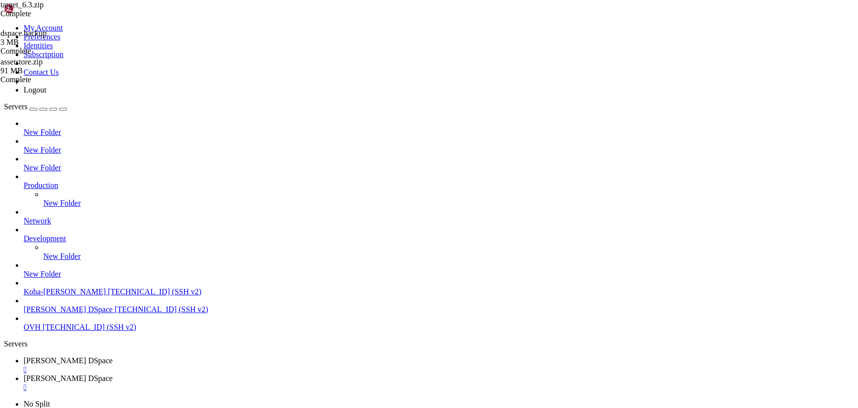
type input "/dspace"
click at [113, 356] on span "[PERSON_NAME] DSpace" at bounding box center [68, 360] width 89 height 8
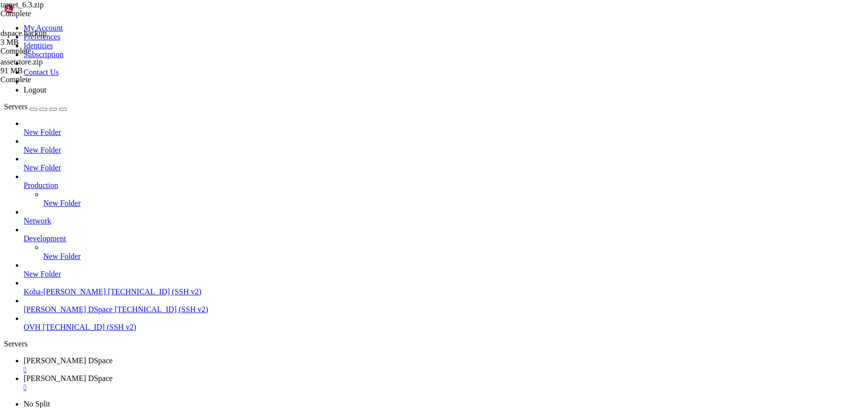
scroll to position [585934, 0]
drag, startPoint x: 175, startPoint y: 761, endPoint x: 99, endPoint y: 751, distance: 76.5
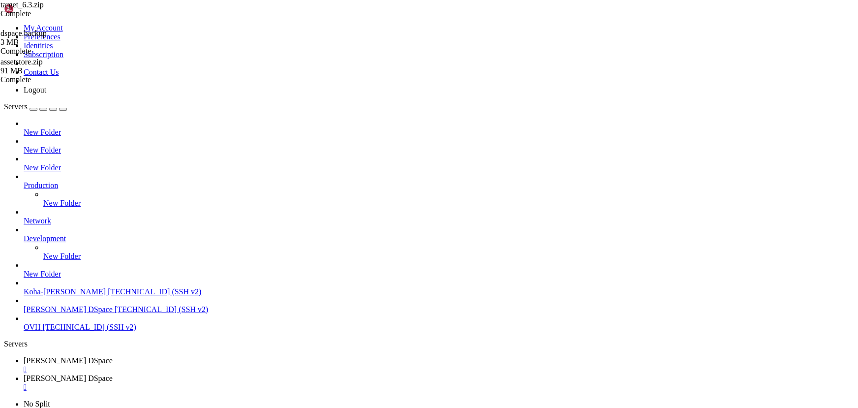
drag, startPoint x: 126, startPoint y: 832, endPoint x: 119, endPoint y: 831, distance: 7.5
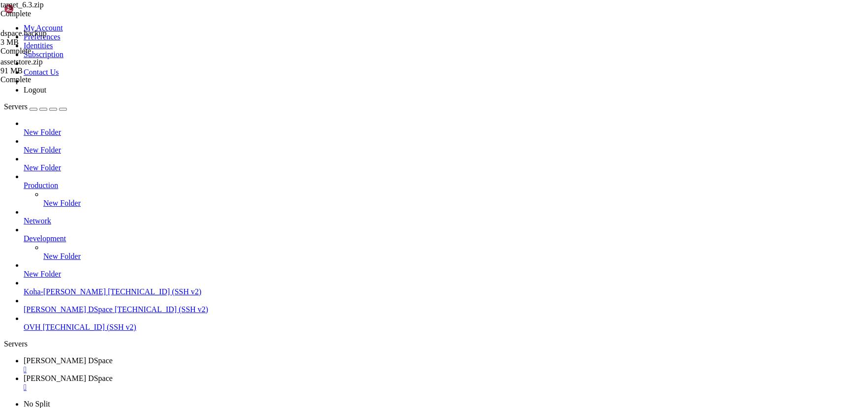
drag, startPoint x: 92, startPoint y: 686, endPoint x: 83, endPoint y: 683, distance: 10.0
drag, startPoint x: 122, startPoint y: 700, endPoint x: 93, endPoint y: 695, distance: 29.0
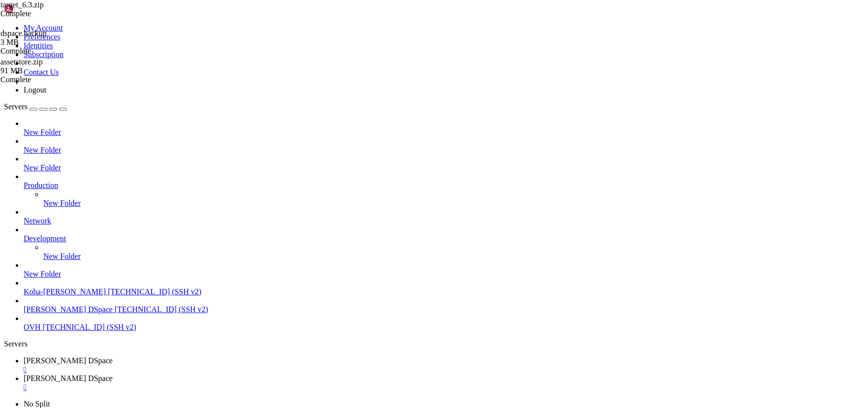
scroll to position [624474, 0]
drag, startPoint x: 210, startPoint y: 735, endPoint x: 104, endPoint y: 719, distance: 106.9
drag, startPoint x: 183, startPoint y: 856, endPoint x: 131, endPoint y: 847, distance: 52.5
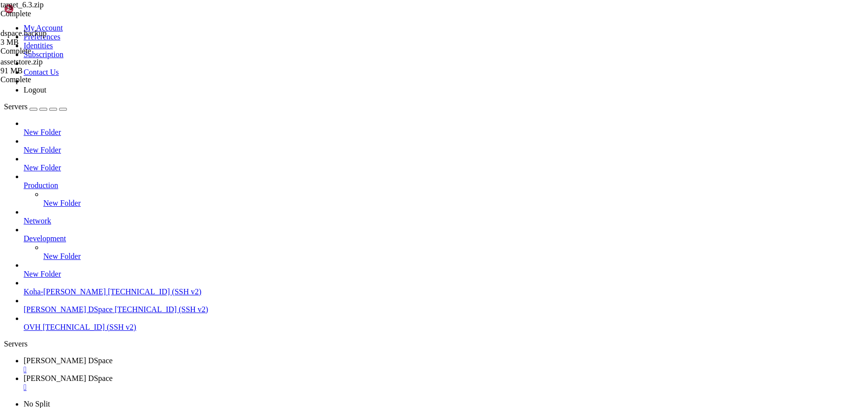
drag, startPoint x: 170, startPoint y: 705, endPoint x: 139, endPoint y: 701, distance: 31.3
drag, startPoint x: 167, startPoint y: 637, endPoint x: 81, endPoint y: 640, distance: 86.7
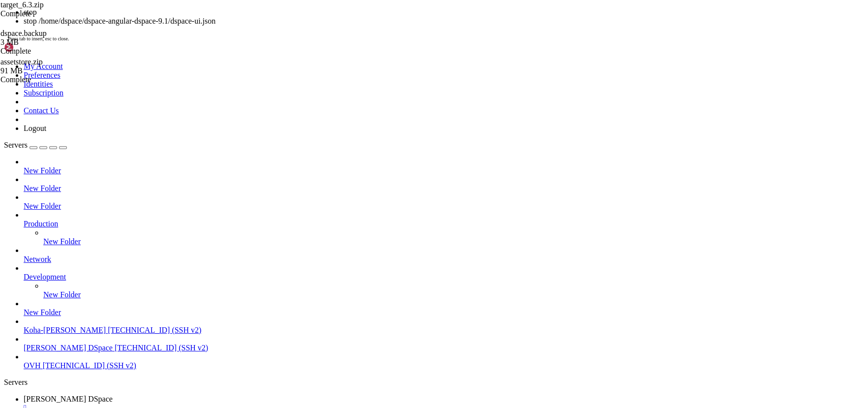
scroll to position [639524, 0]
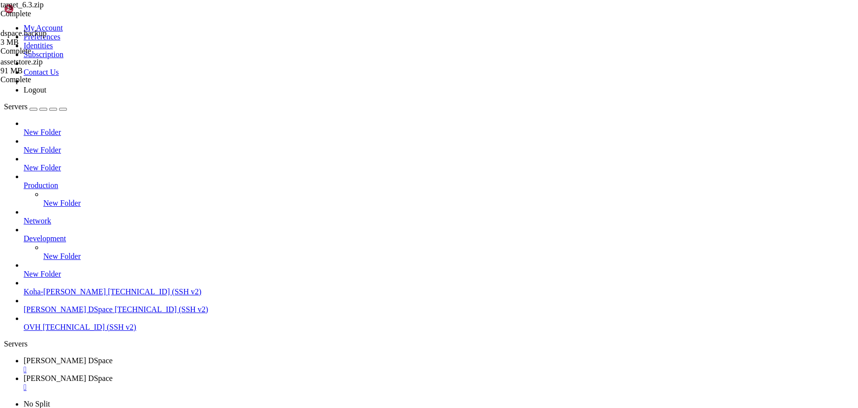
drag, startPoint x: 126, startPoint y: 661, endPoint x: 75, endPoint y: 655, distance: 51.0
